Goal: Information Seeking & Learning: Learn about a topic

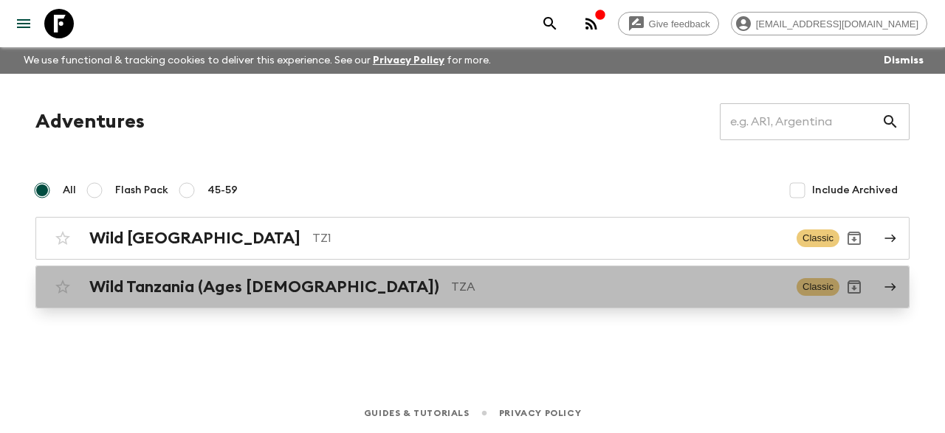
click at [451, 281] on p "TZA" at bounding box center [618, 287] width 334 height 18
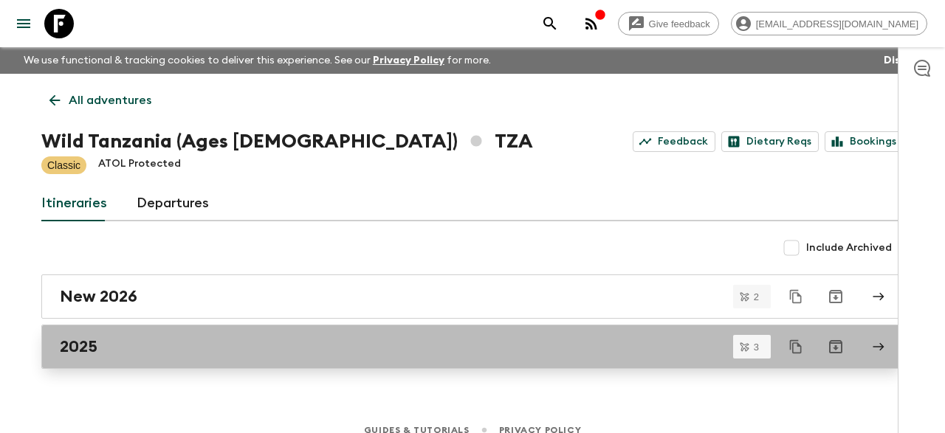
click at [259, 343] on div "2025" at bounding box center [458, 346] width 797 height 19
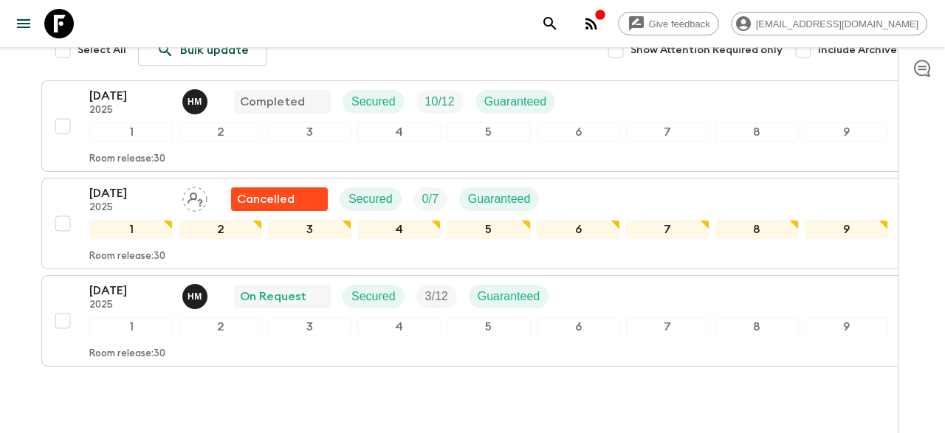
scroll to position [269, 0]
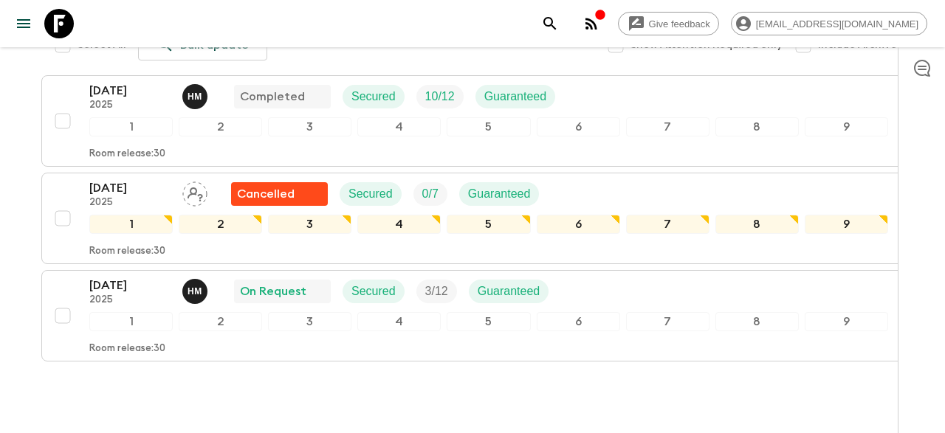
click at [427, 140] on div "[DATE] 2025 H M Completed Secured 10 / 12 Guaranteed 1 2 3 4 5 6 7 8 9 Room rel…" at bounding box center [472, 218] width 862 height 286
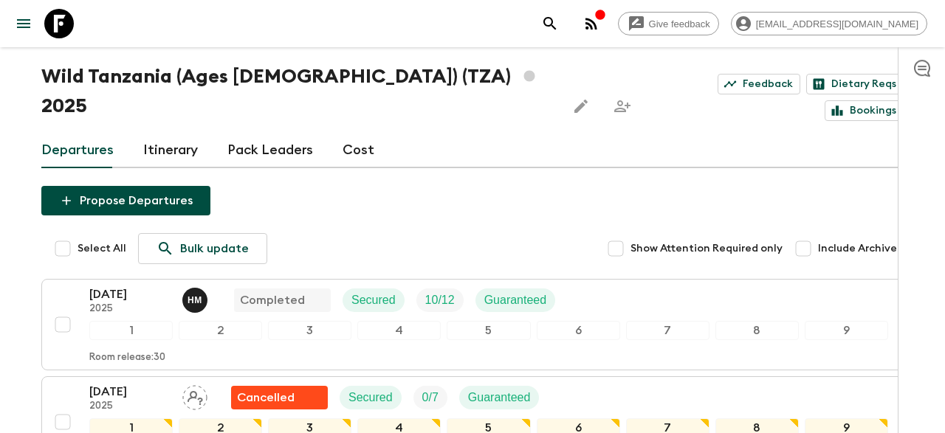
scroll to position [0, 0]
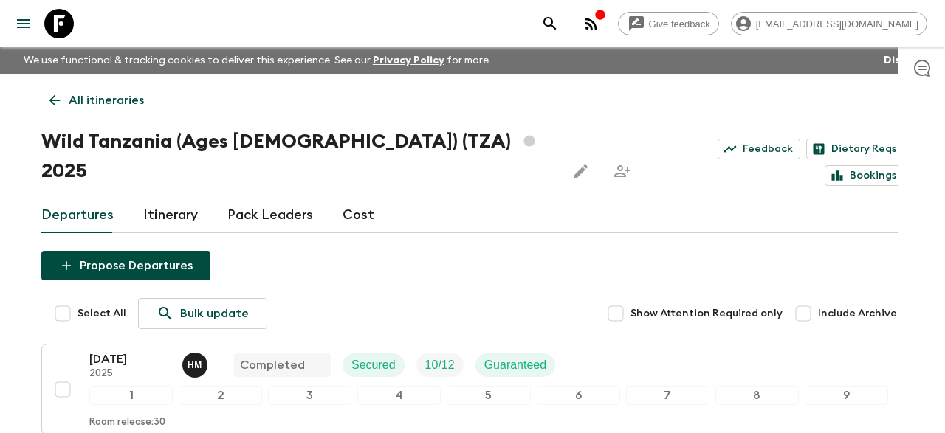
click at [264, 198] on link "Pack Leaders" at bounding box center [270, 215] width 86 height 35
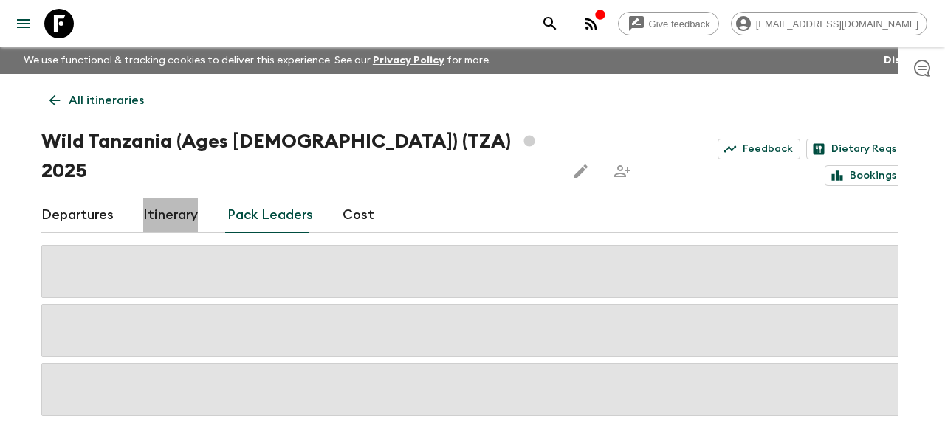
click at [176, 198] on link "Itinerary" at bounding box center [170, 215] width 55 height 35
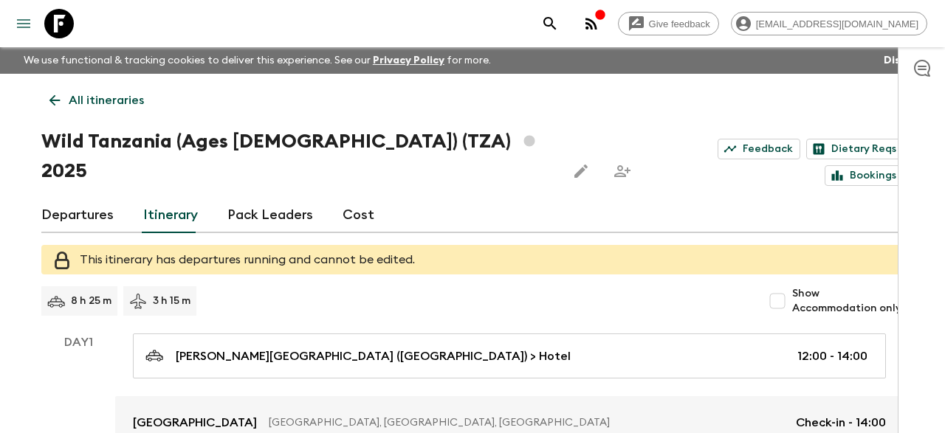
click at [26, 25] on icon "menu" at bounding box center [24, 24] width 18 height 18
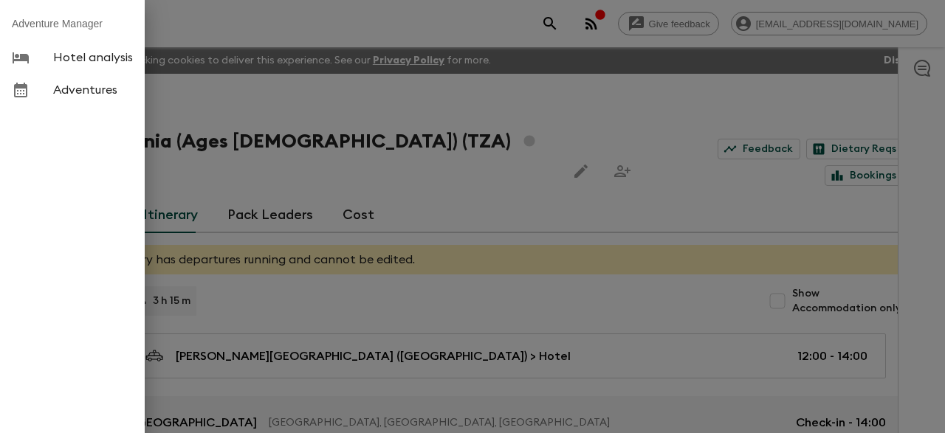
click at [248, 100] on div at bounding box center [472, 216] width 945 height 433
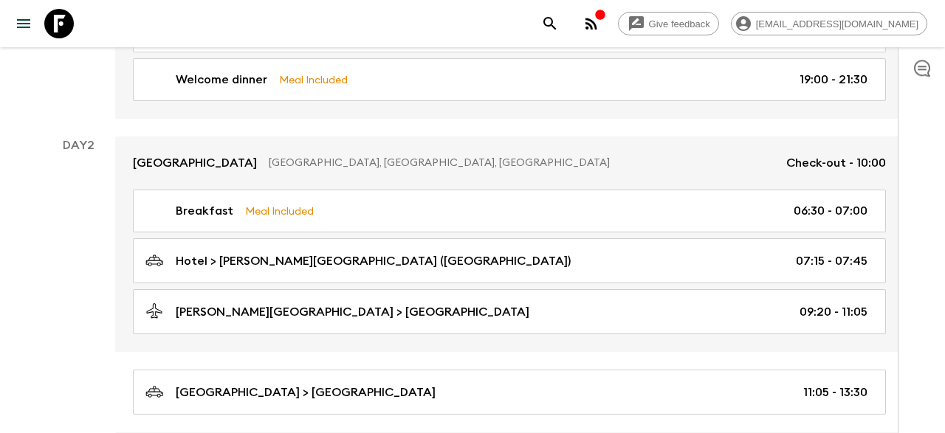
scroll to position [499, 0]
